Goal: Communication & Community: Answer question/provide support

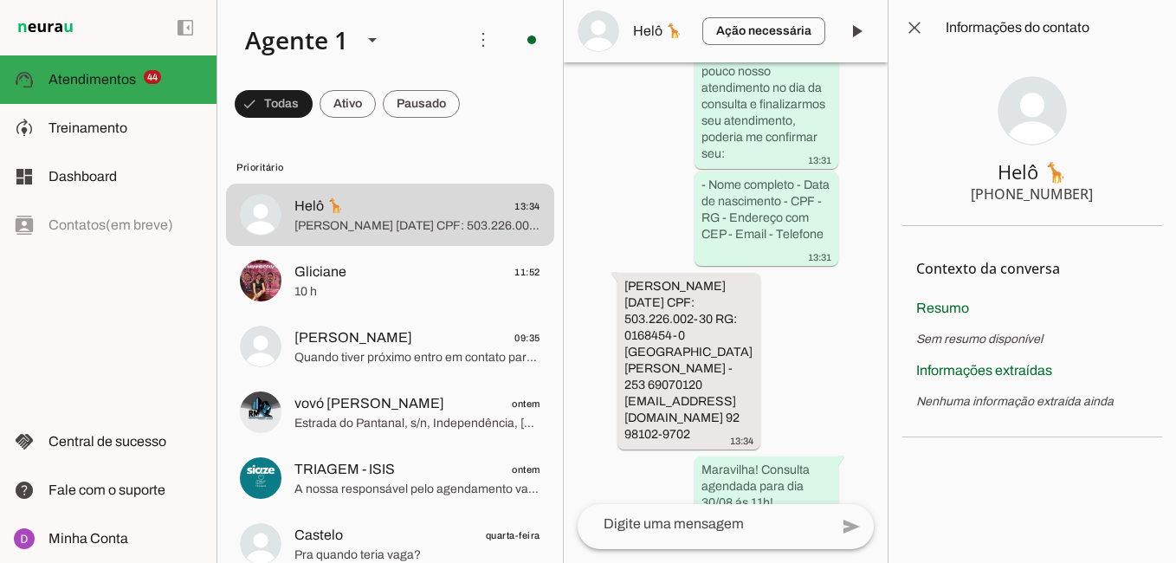
scroll to position [2753, 0]
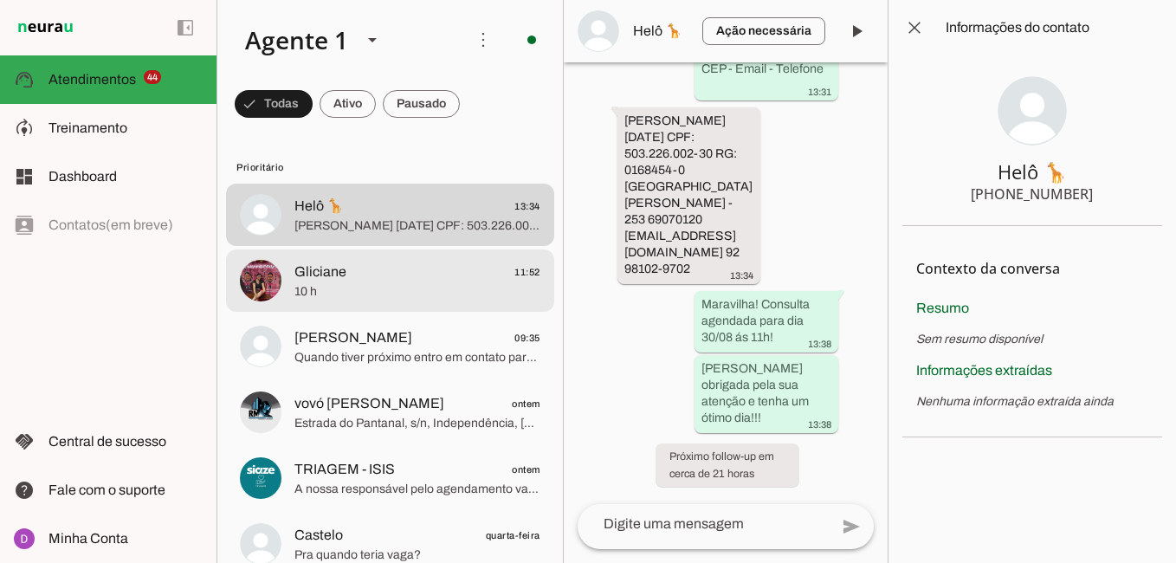
click at [320, 246] on md-item "Gliciane 11:52 10 h" at bounding box center [390, 215] width 328 height 62
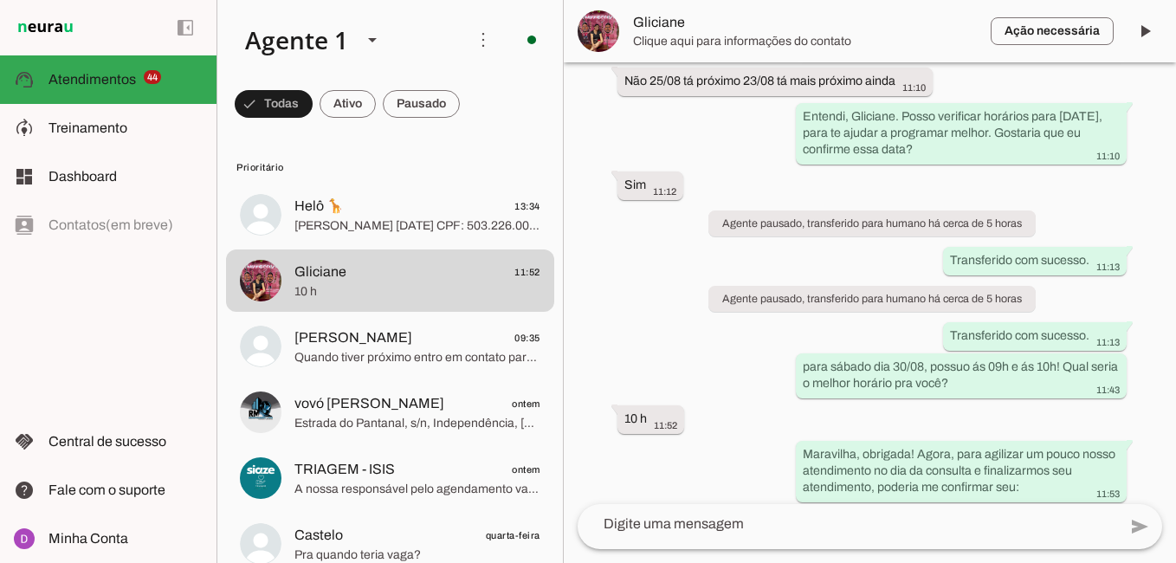
scroll to position [1816, 0]
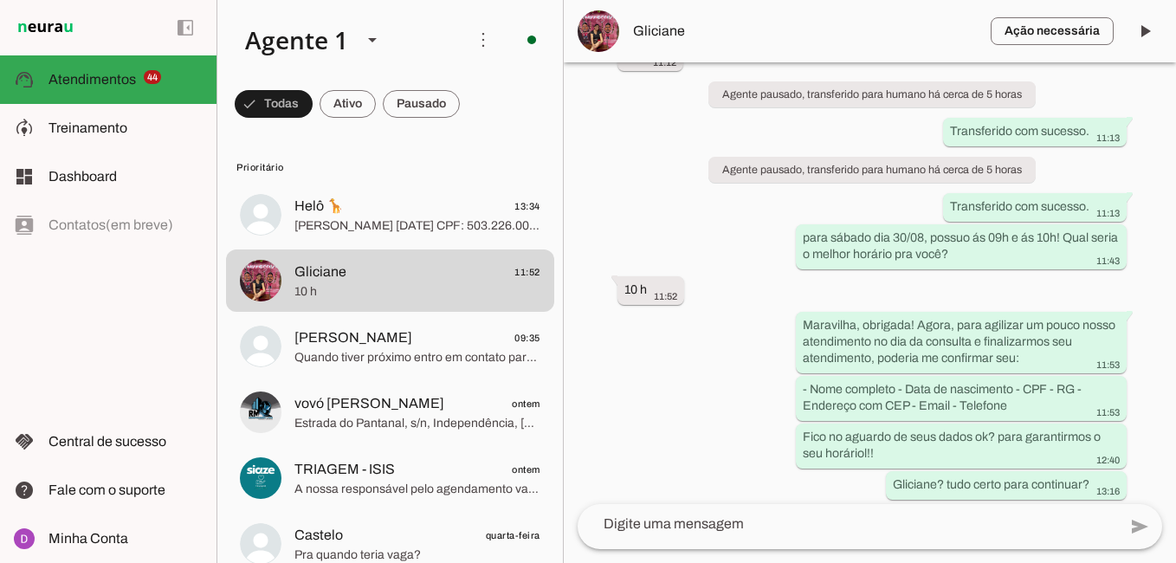
click at [762, 524] on textarea at bounding box center [848, 524] width 540 height 21
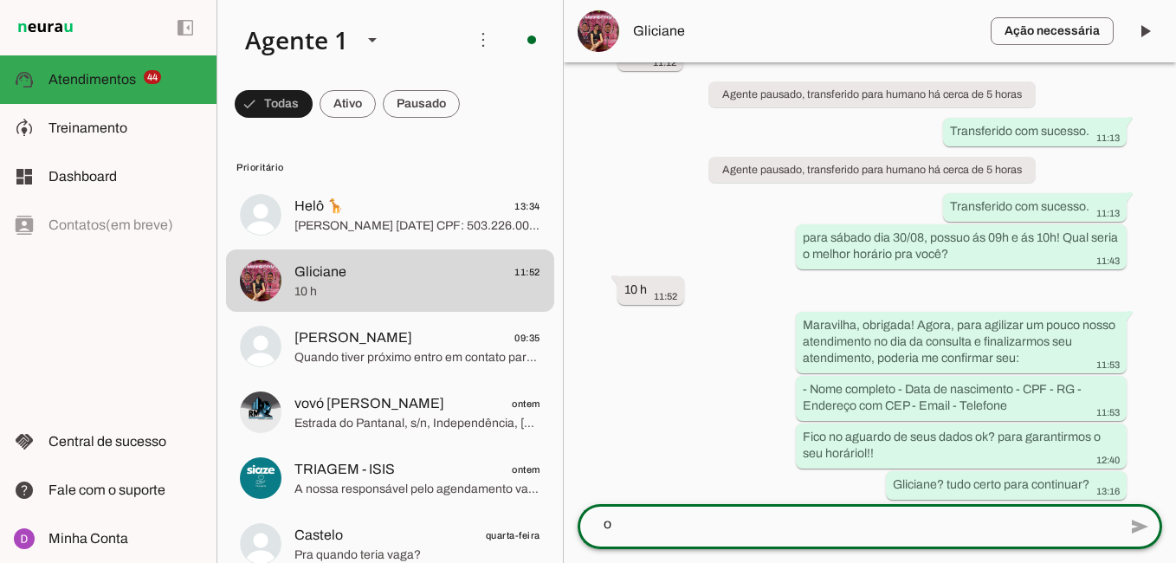
scroll to position [0, 0]
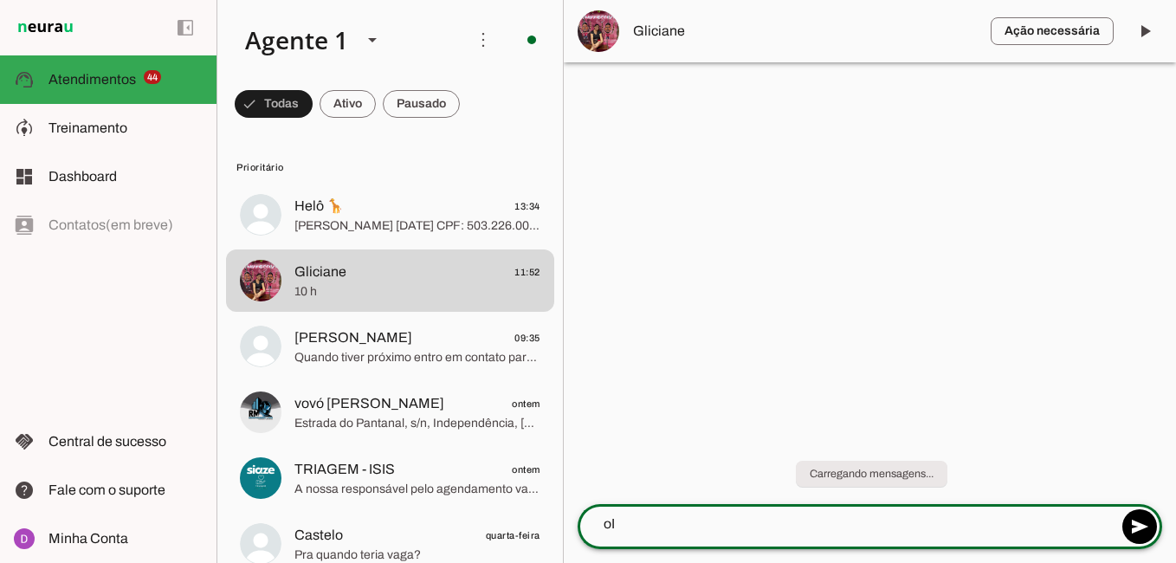
type textarea "o"
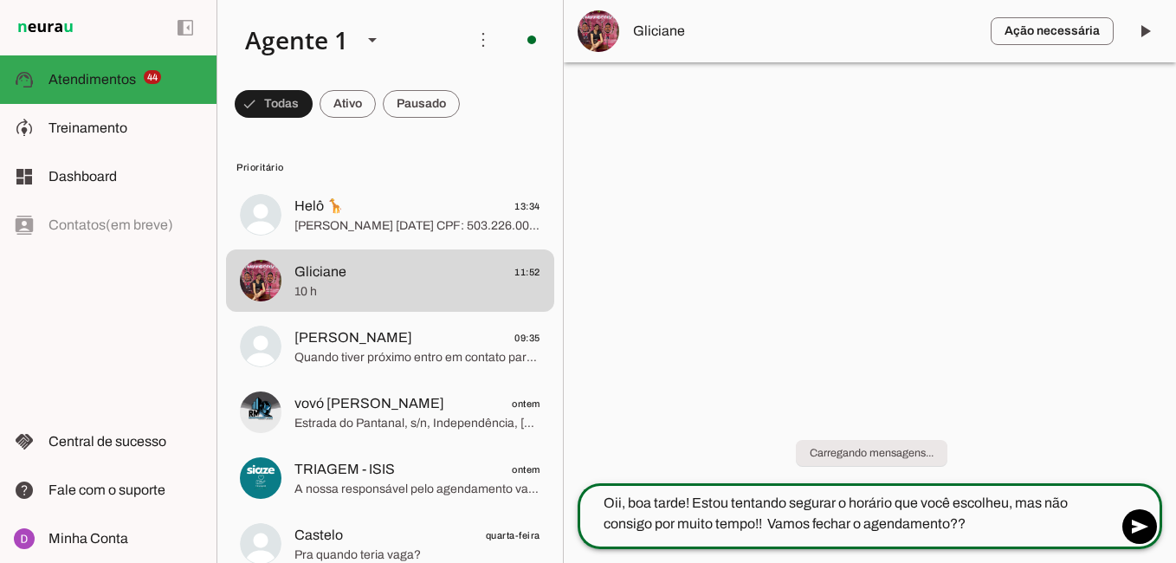
drag, startPoint x: 762, startPoint y: 525, endPoint x: 990, endPoint y: 504, distance: 228.7
click at [990, 504] on textarea "Oii, boa tarde! Estou tentando segurar o horário que você escolheu, mas não con…" at bounding box center [848, 514] width 540 height 42
click at [990, 511] on textarea "Oii, boa tarde! Estou tentando segurar o horário que você escolheu, mas não con…" at bounding box center [848, 514] width 540 height 42
click at [1016, 523] on textarea "Oii, boa tarde! Estou tentando segurar o horário que você escolheu, mas não con…" at bounding box center [848, 514] width 540 height 42
type textarea "Oii, boa tarde! Estou tentando segurar o horário que você escolheu, mas não con…"
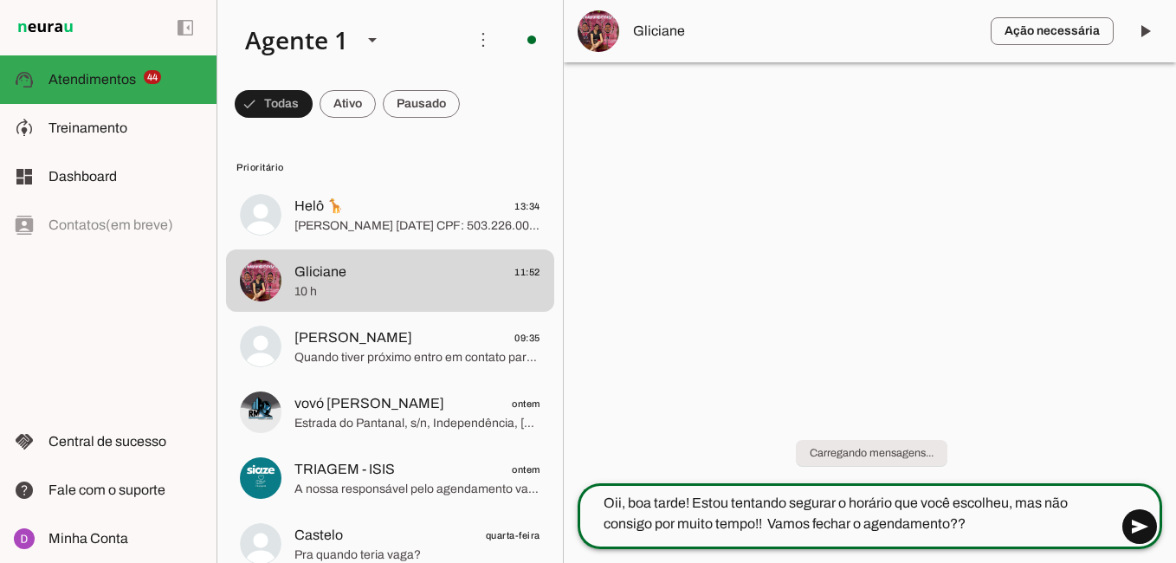
type md-outlined-text-field "Oii, boa tarde! Estou tentando segurar o horário que você escolheu, mas não con…"
click at [1145, 532] on span at bounding box center [1140, 527] width 42 height 42
